Goal: Communication & Community: Answer question/provide support

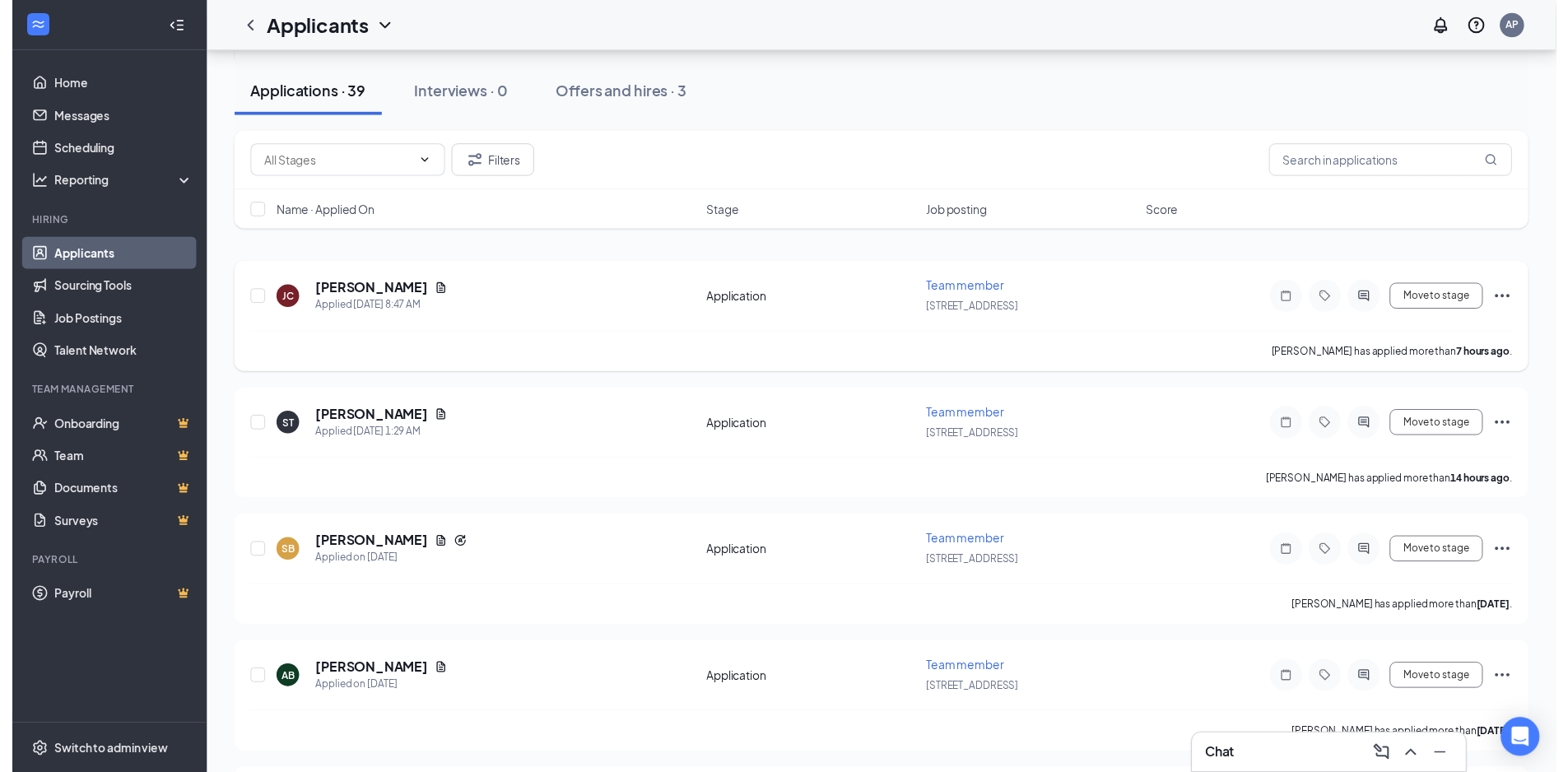
scroll to position [83, 0]
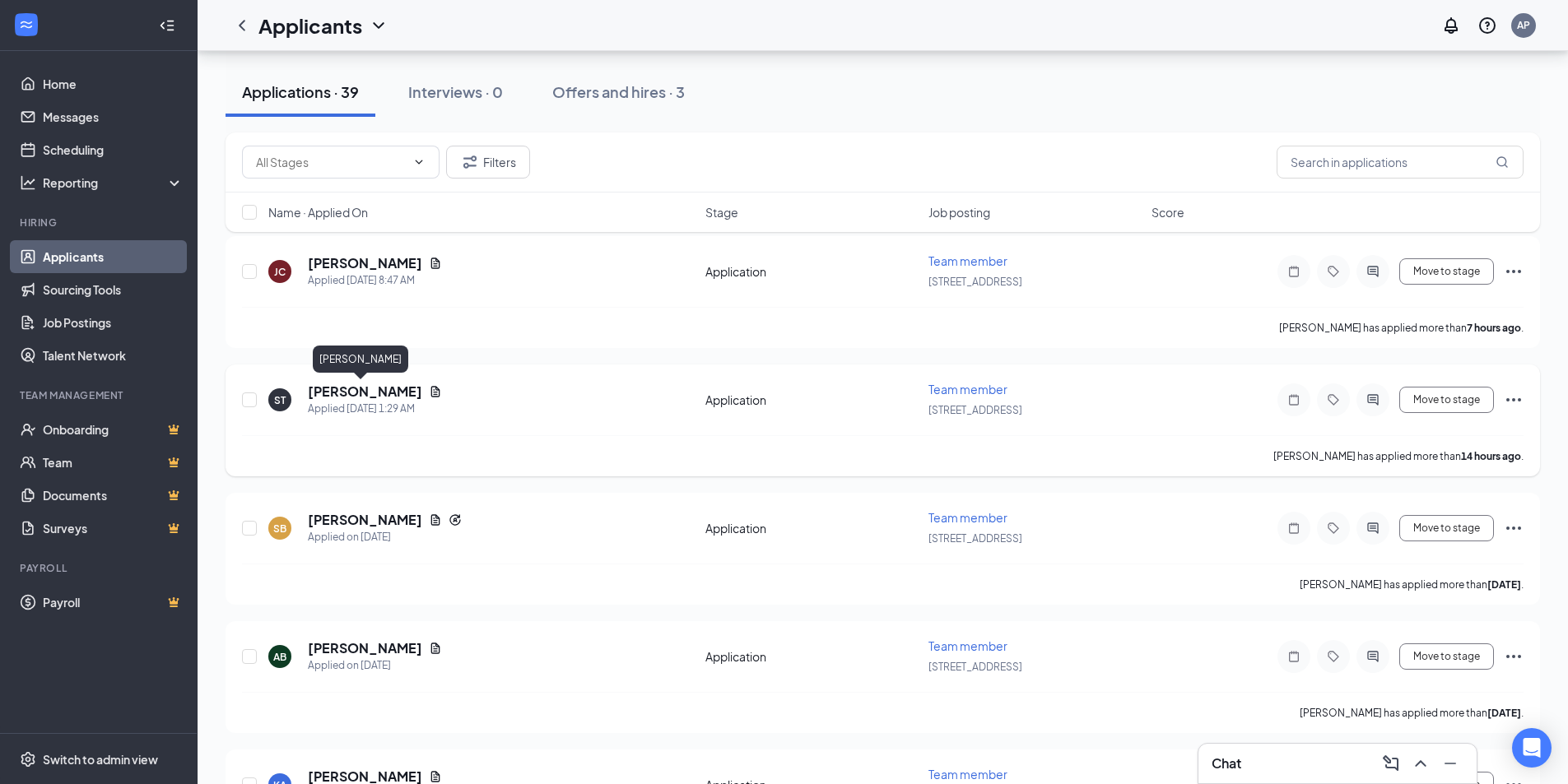
click at [354, 388] on h5 "[PERSON_NAME]" at bounding box center [365, 391] width 114 height 18
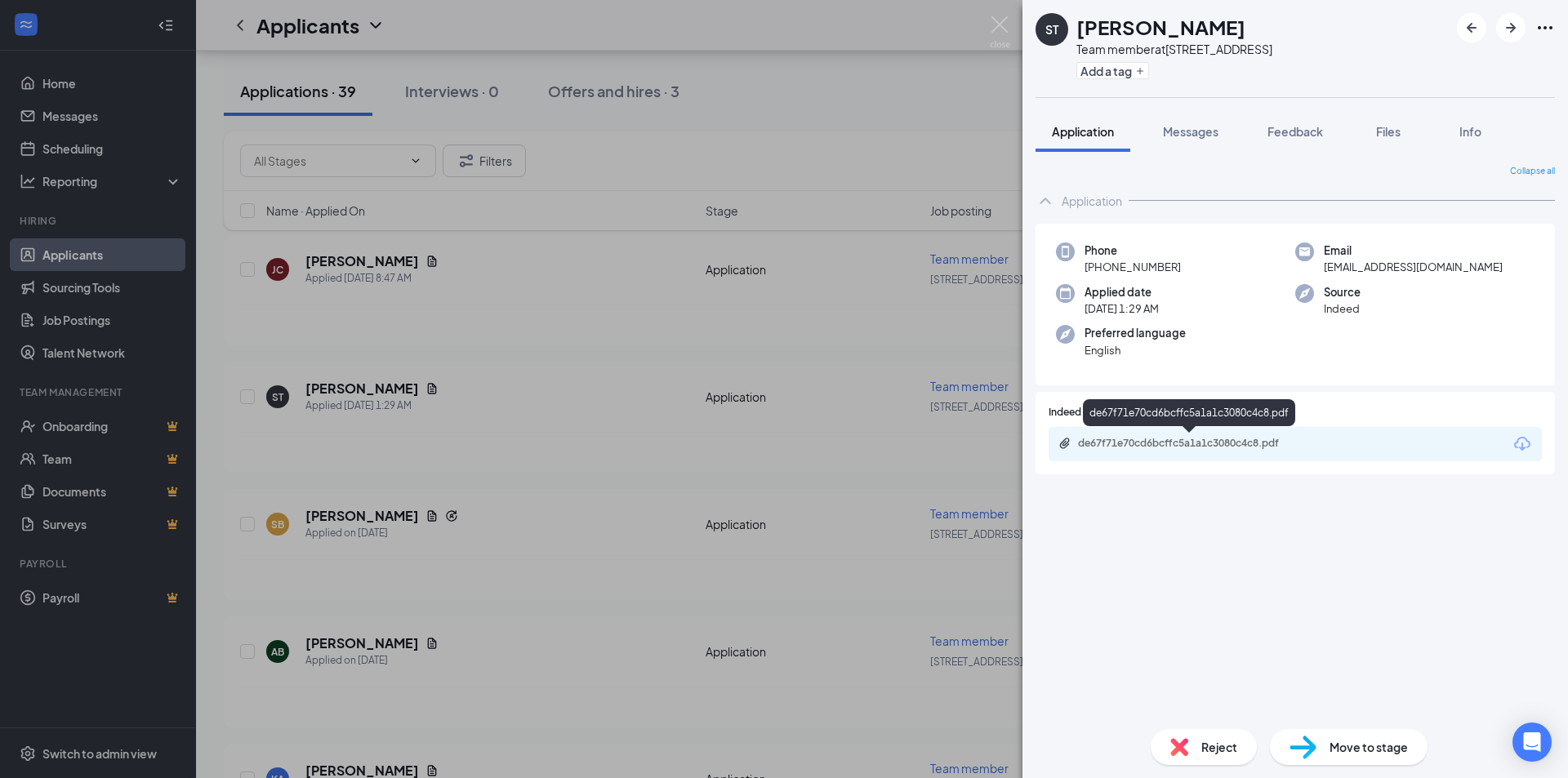
click at [1133, 439] on div "de67f71e70cd6bcffc5a1a1c3080c4c8.pdf" at bounding box center [1192, 443] width 229 height 13
click at [1207, 138] on span "Messages" at bounding box center [1190, 131] width 55 height 15
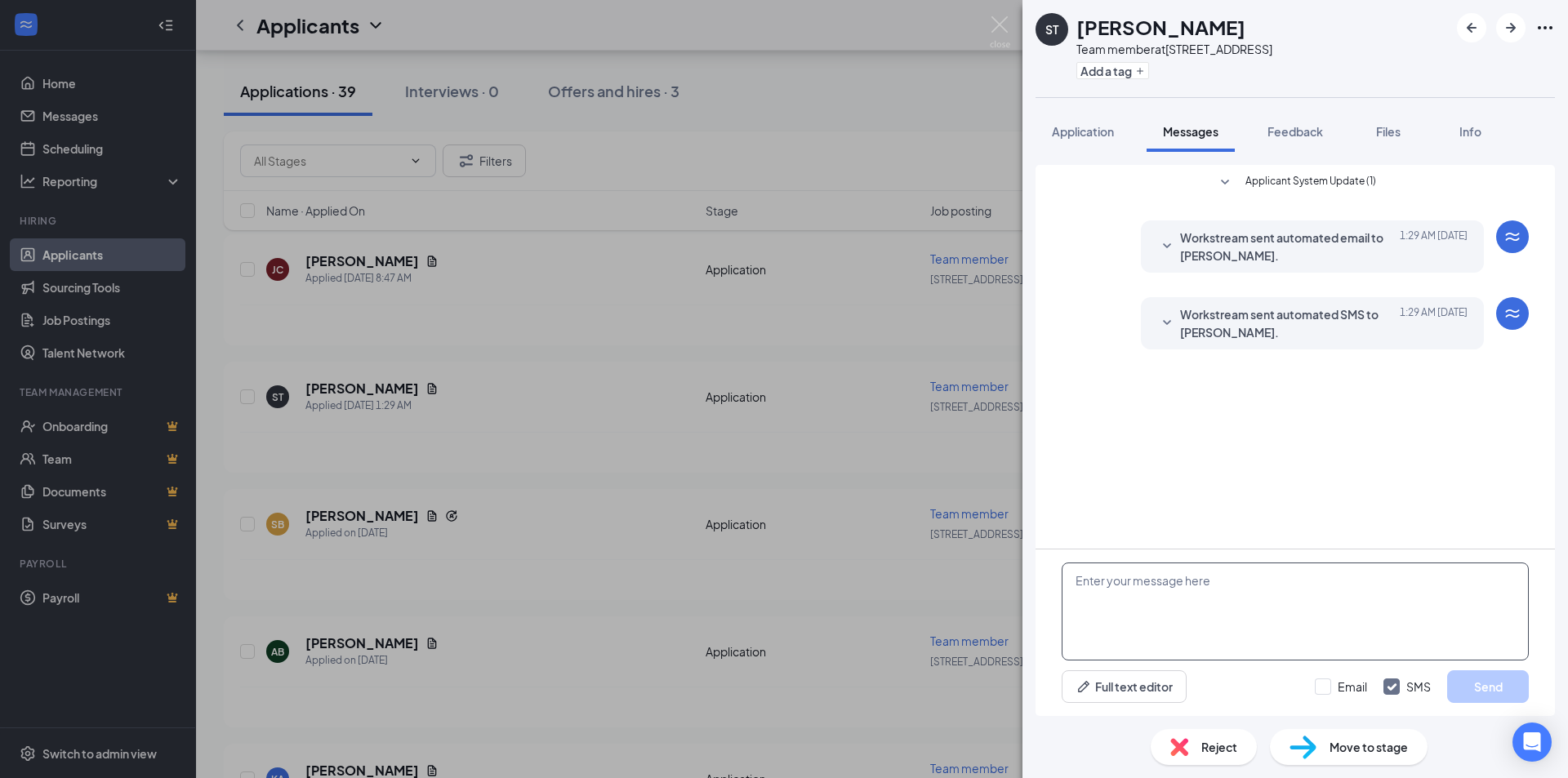
click at [1226, 602] on textarea at bounding box center [1295, 611] width 467 height 98
type textarea "Hello [PERSON_NAME] Do you like it to come for interview at DQ ?"
click at [1511, 694] on button "Send" at bounding box center [1488, 686] width 82 height 33
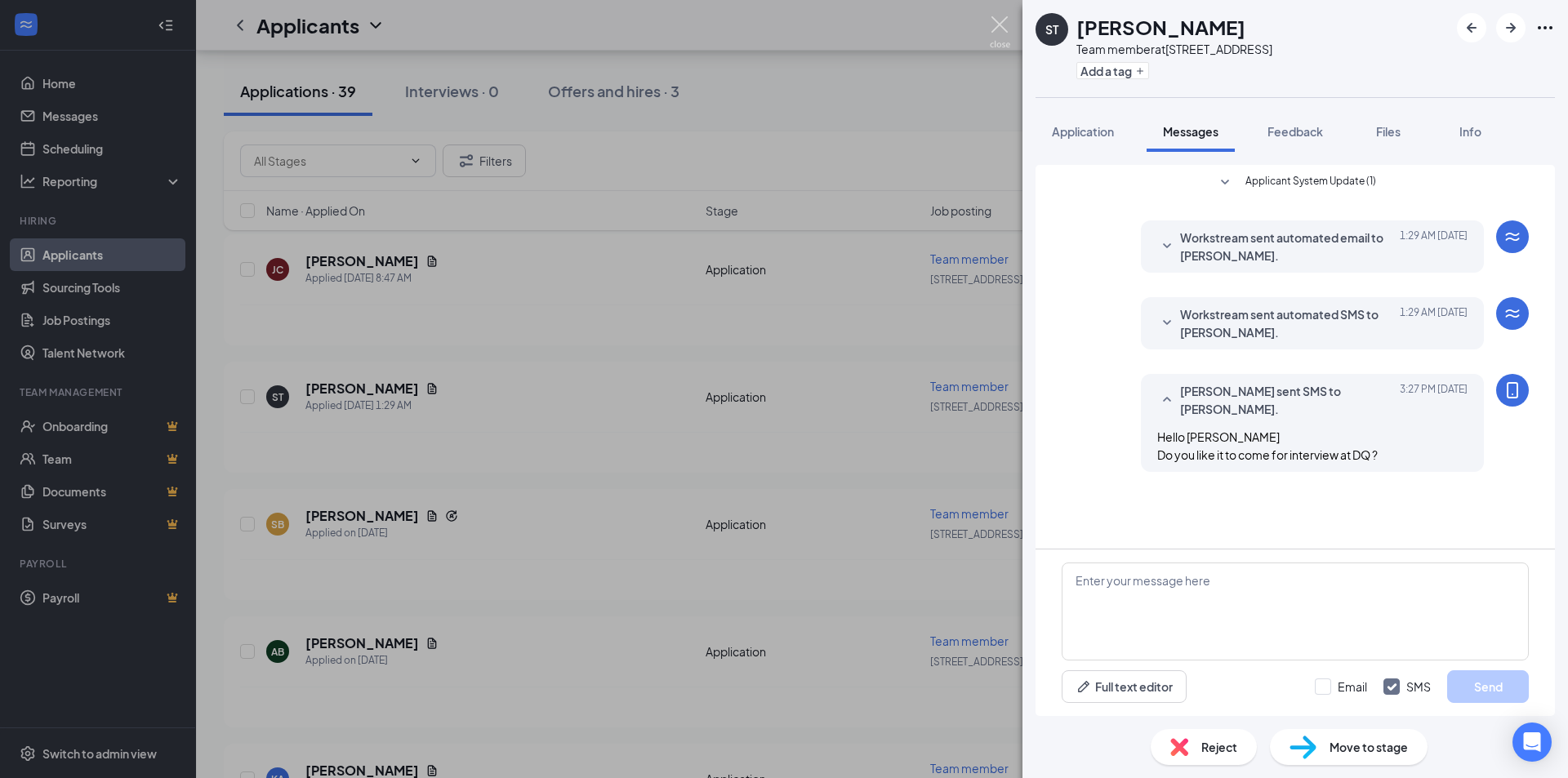
click at [998, 24] on img at bounding box center [999, 33] width 20 height 32
